Goal: Task Accomplishment & Management: Manage account settings

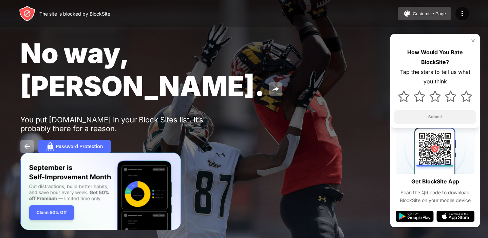
click at [413, 17] on button "Customize Page" at bounding box center [425, 14] width 54 height 14
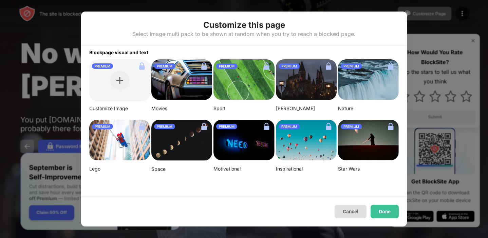
click at [352, 214] on button "Cancel" at bounding box center [351, 212] width 32 height 14
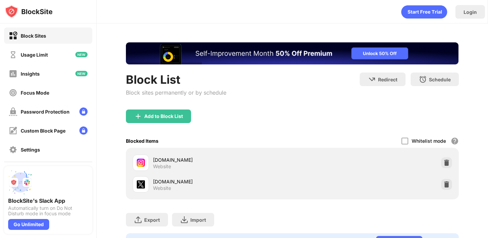
click at [448, 185] on img at bounding box center [446, 184] width 7 height 7
